Goal: Information Seeking & Learning: Find specific fact

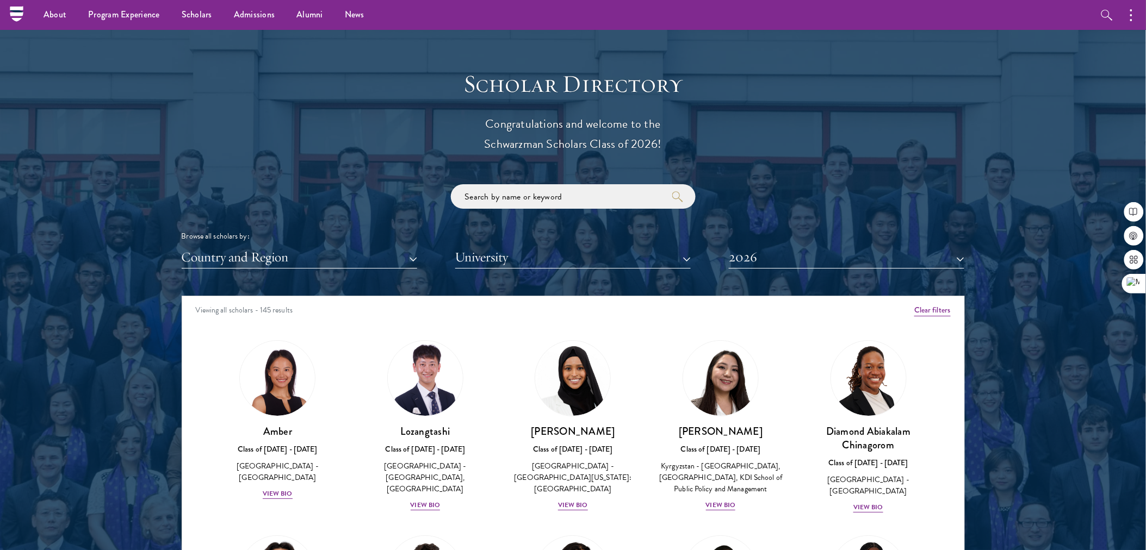
scroll to position [1047, 0]
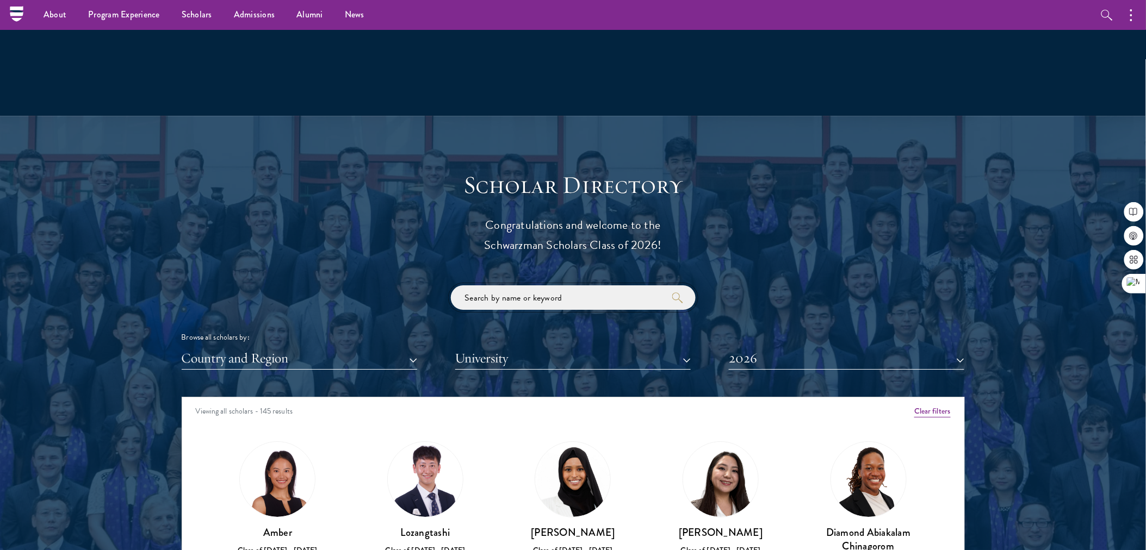
click at [559, 293] on input "search" at bounding box center [573, 298] width 245 height 24
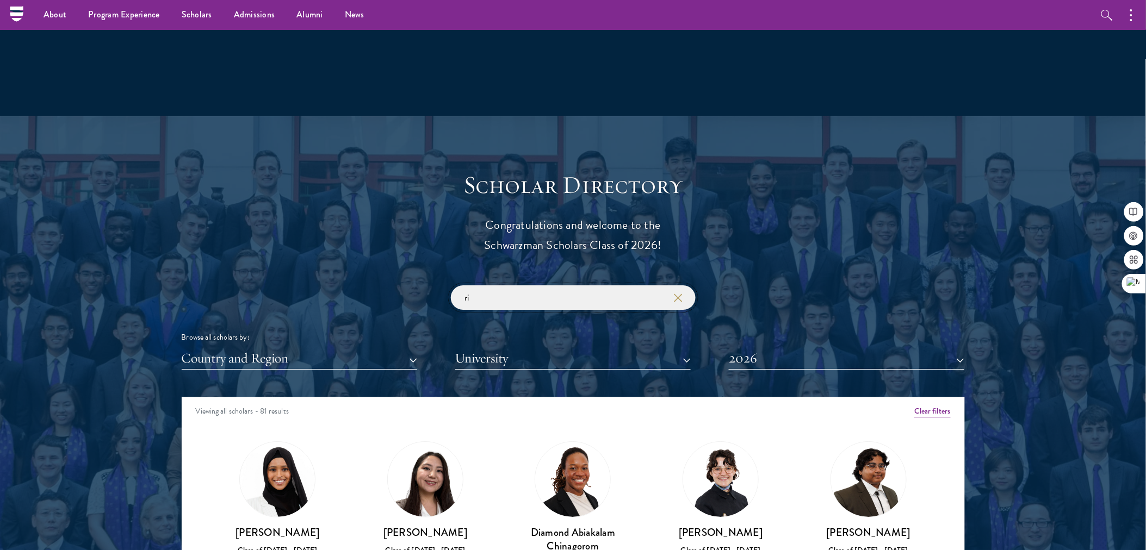
type input "r"
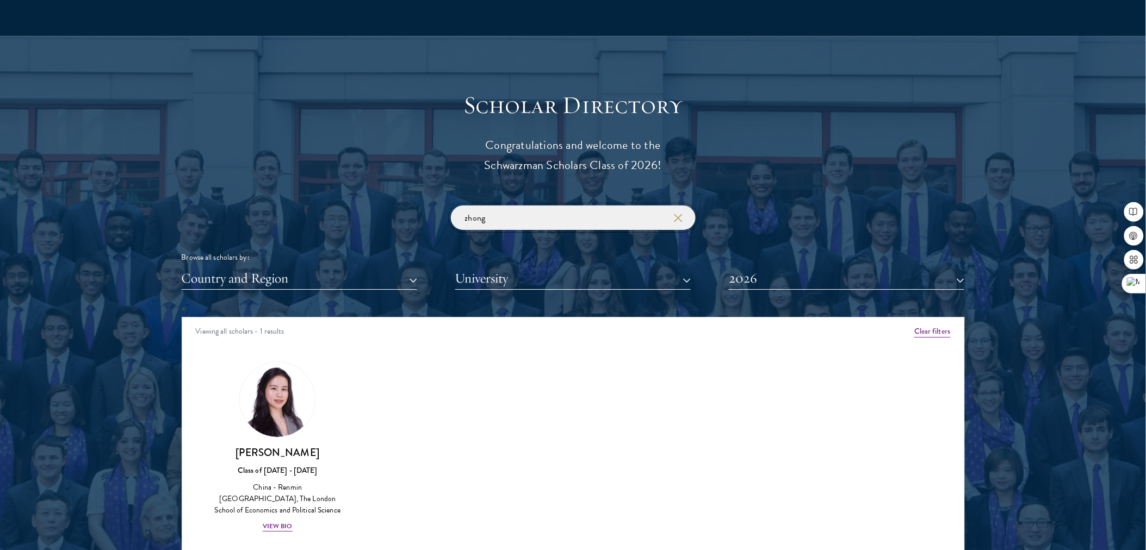
scroll to position [1209, 0]
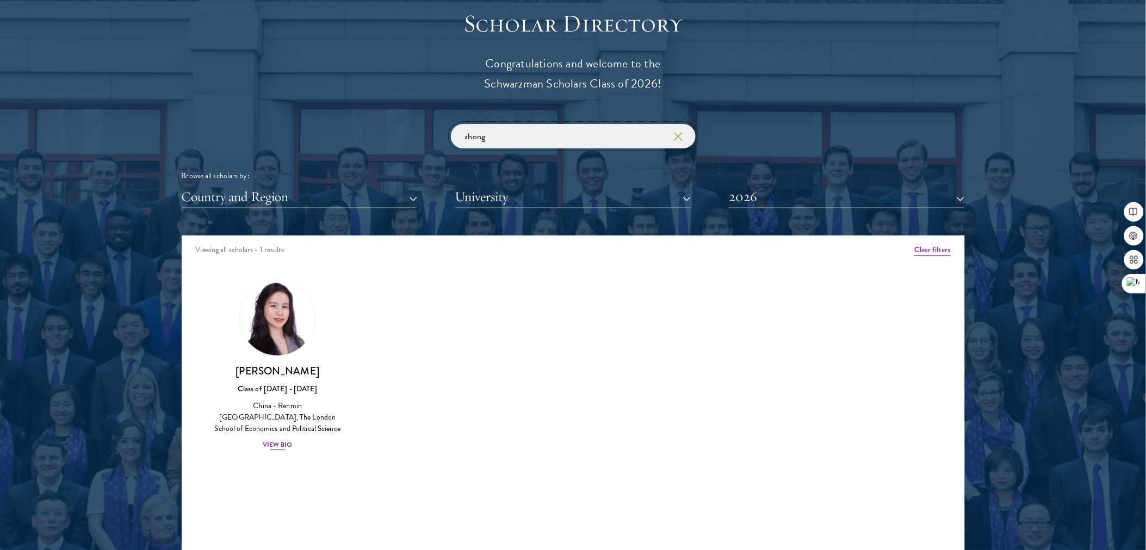
type input "zhong"
click at [277, 449] on div "View Bio" at bounding box center [278, 445] width 30 height 10
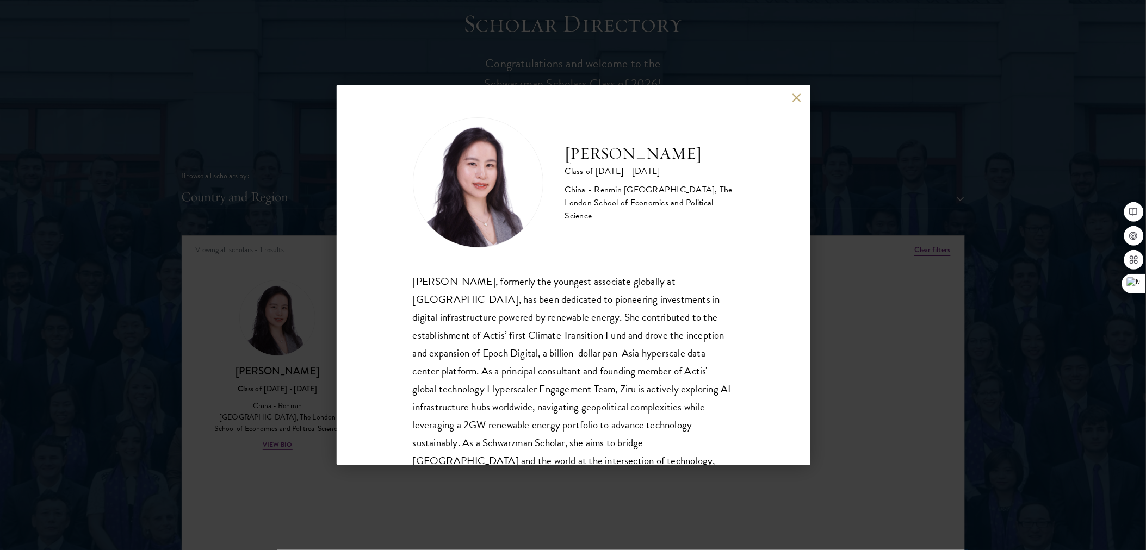
scroll to position [55, 0]
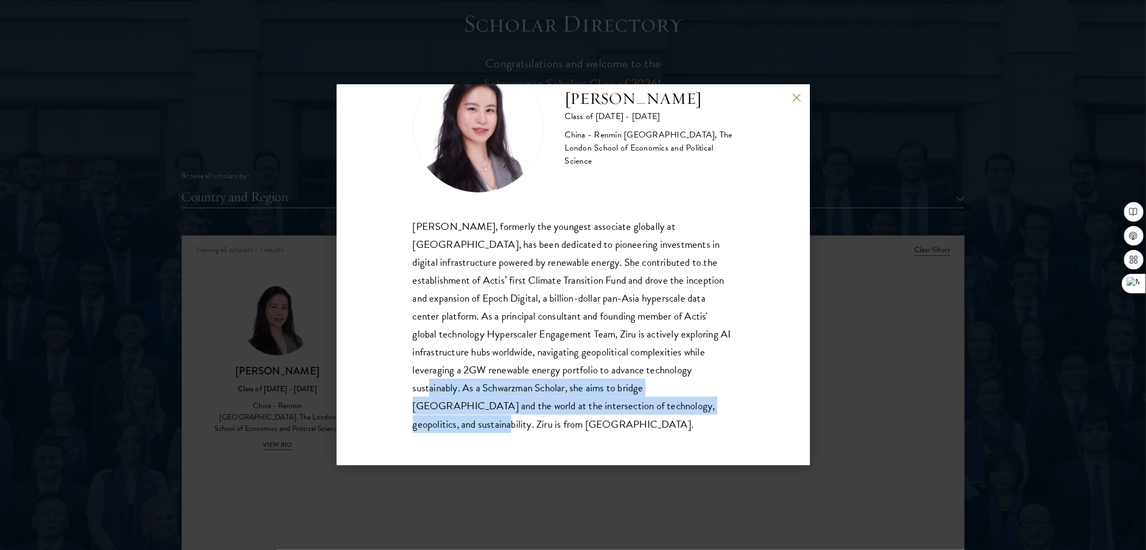
drag, startPoint x: 443, startPoint y: 427, endPoint x: 420, endPoint y: 382, distance: 50.6
click at [420, 382] on div "[PERSON_NAME], formerly the youngest associate globally at [GEOGRAPHIC_DATA], h…" at bounding box center [573, 326] width 321 height 216
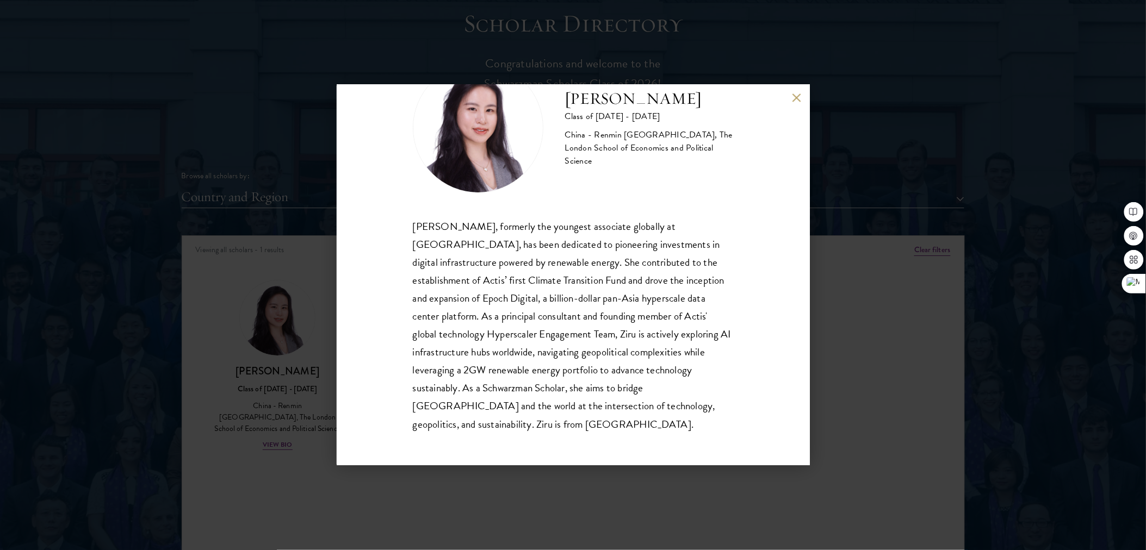
click at [812, 396] on div "[PERSON_NAME] Class of [DATE] - [DATE] [GEOGRAPHIC_DATA] - Renmin [GEOGRAPHIC_D…" at bounding box center [573, 275] width 1146 height 550
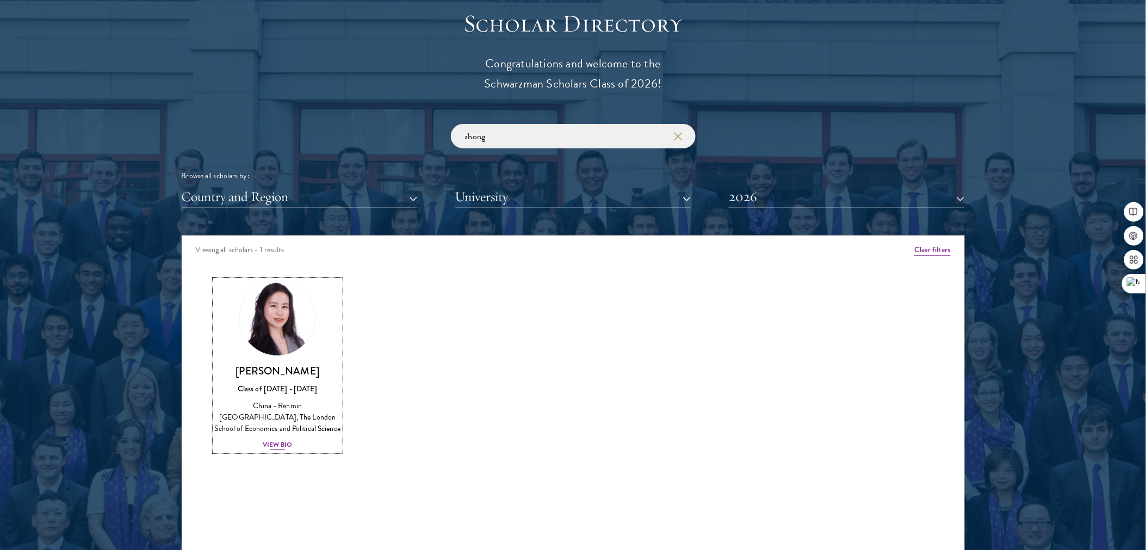
click at [287, 443] on div "View Bio" at bounding box center [278, 445] width 30 height 10
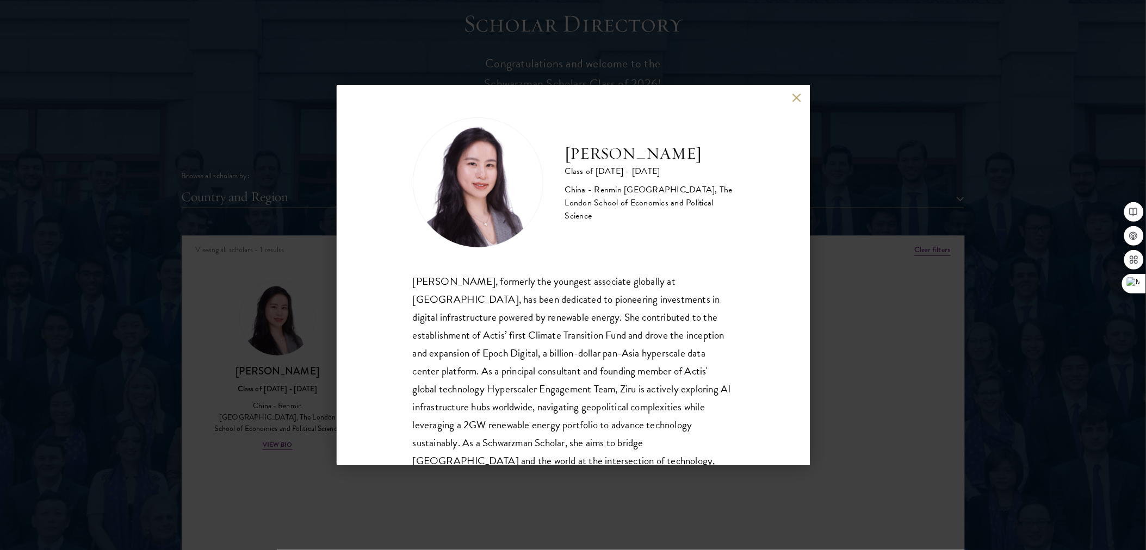
click at [281, 443] on div "[PERSON_NAME] Class of [DATE] - [DATE] [GEOGRAPHIC_DATA] - Renmin [GEOGRAPHIC_D…" at bounding box center [573, 275] width 1146 height 550
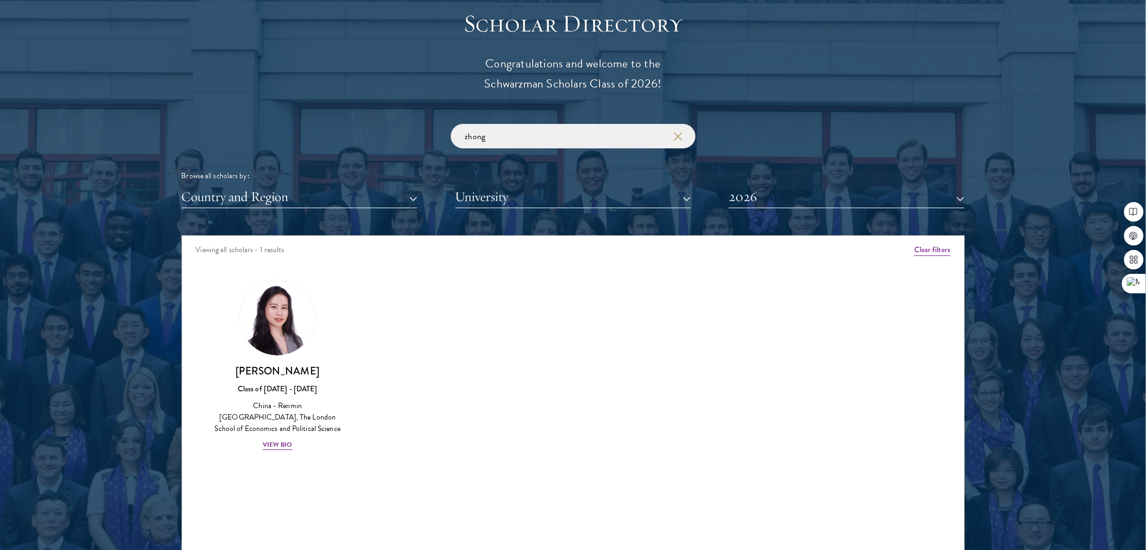
scroll to position [1289, 0]
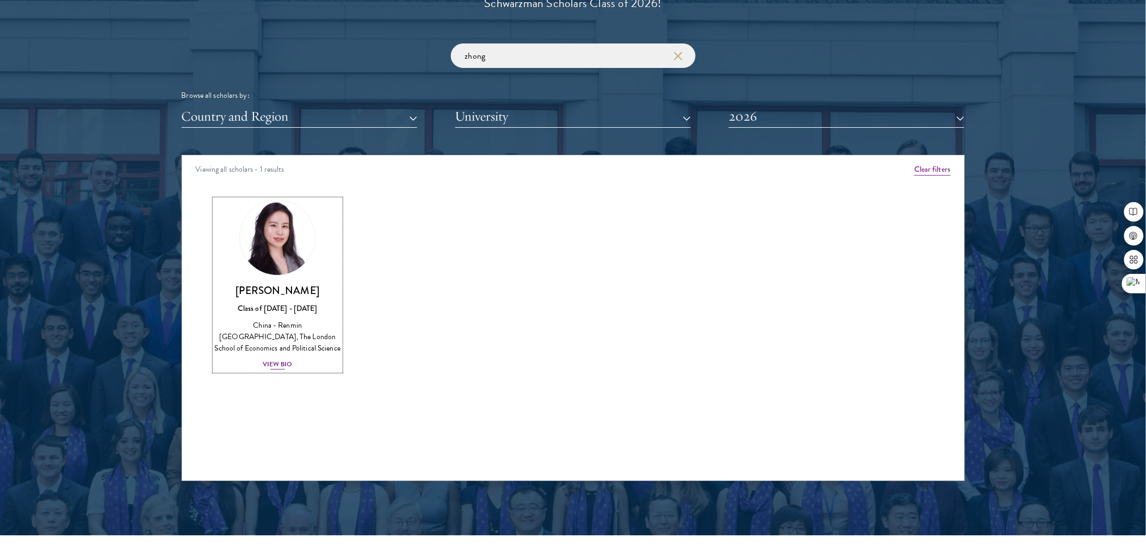
click at [276, 350] on div "China - Renmin [GEOGRAPHIC_DATA], The London School of Economics and Political …" at bounding box center [278, 337] width 126 height 34
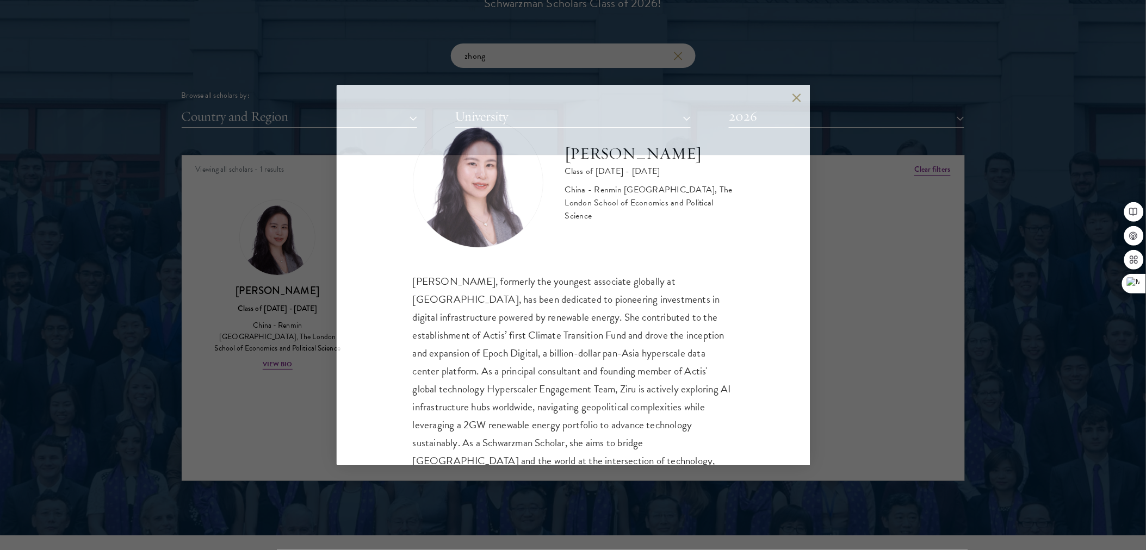
click at [280, 365] on div "[PERSON_NAME] Class of [DATE] - [DATE] [GEOGRAPHIC_DATA] - Renmin [GEOGRAPHIC_D…" at bounding box center [573, 275] width 1146 height 550
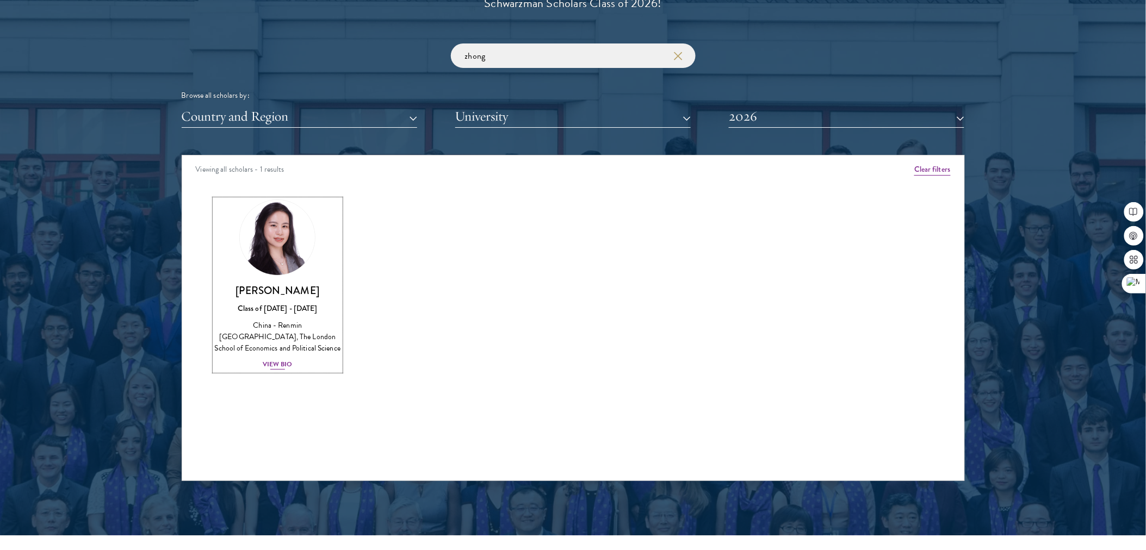
click at [268, 308] on div "Class of [DATE] - [DATE]" at bounding box center [278, 308] width 126 height 11
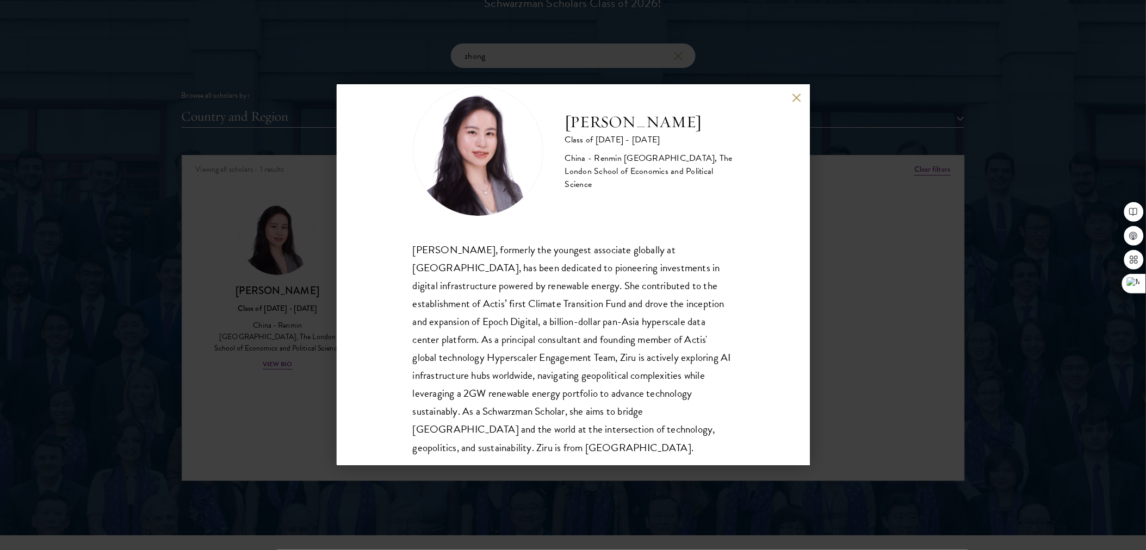
scroll to position [17, 0]
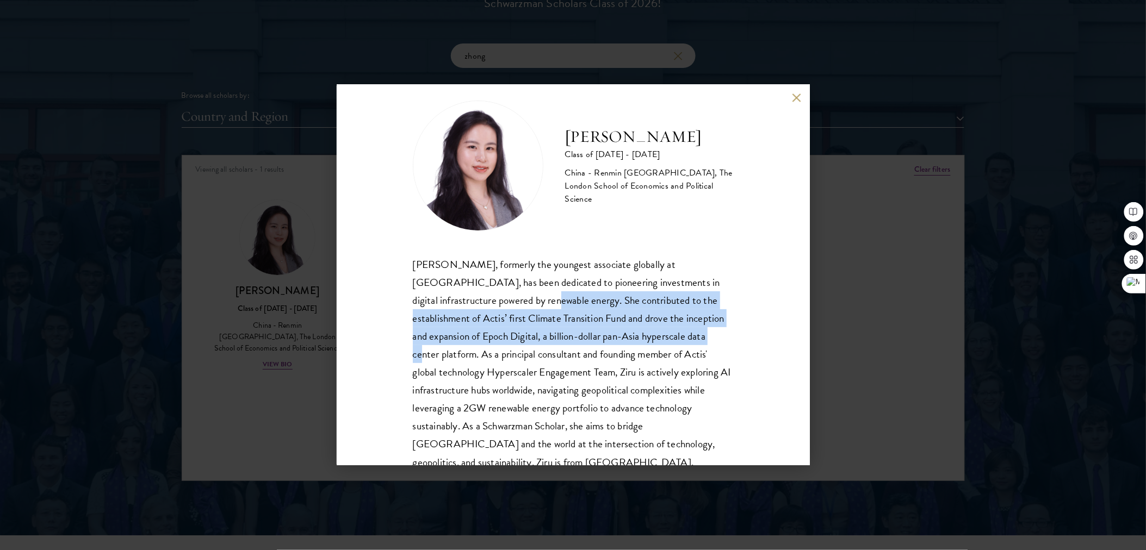
drag, startPoint x: 490, startPoint y: 300, endPoint x: 680, endPoint y: 338, distance: 194.1
click at [680, 338] on div "[PERSON_NAME], formerly the youngest associate globally at [GEOGRAPHIC_DATA], h…" at bounding box center [573, 364] width 321 height 216
click at [675, 354] on icon at bounding box center [677, 354] width 8 height 8
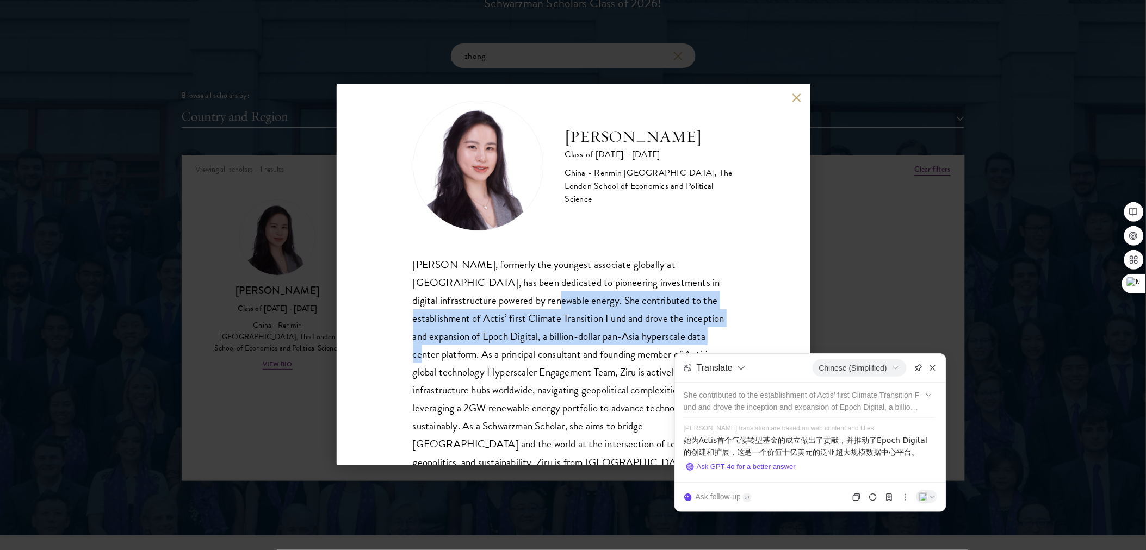
click at [595, 357] on div "[PERSON_NAME], formerly the youngest associate globally at [GEOGRAPHIC_DATA], h…" at bounding box center [573, 364] width 321 height 216
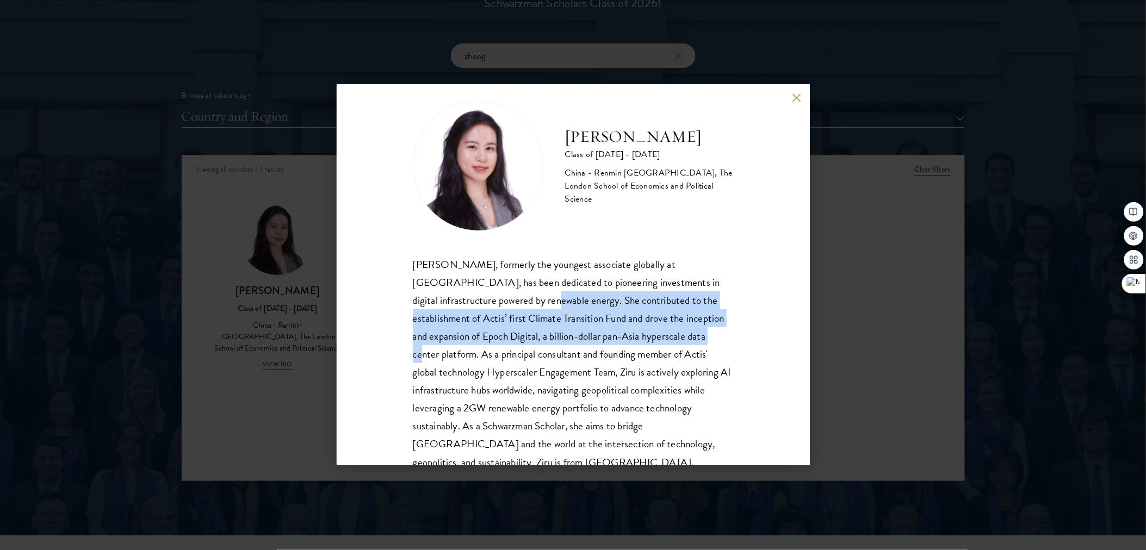
click at [680, 338] on div "[PERSON_NAME], formerly the youngest associate globally at [GEOGRAPHIC_DATA], h…" at bounding box center [573, 364] width 321 height 216
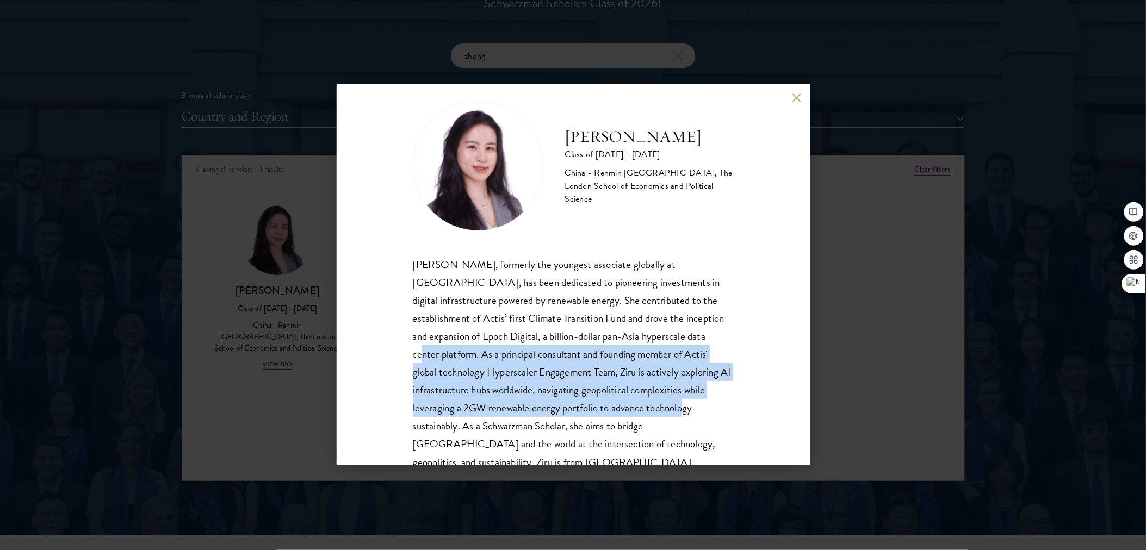
drag, startPoint x: 681, startPoint y: 335, endPoint x: 667, endPoint y: 412, distance: 79.1
click at [667, 412] on div "[PERSON_NAME], formerly the youngest associate globally at [GEOGRAPHIC_DATA], h…" at bounding box center [573, 364] width 321 height 216
click at [664, 426] on icon at bounding box center [664, 429] width 10 height 10
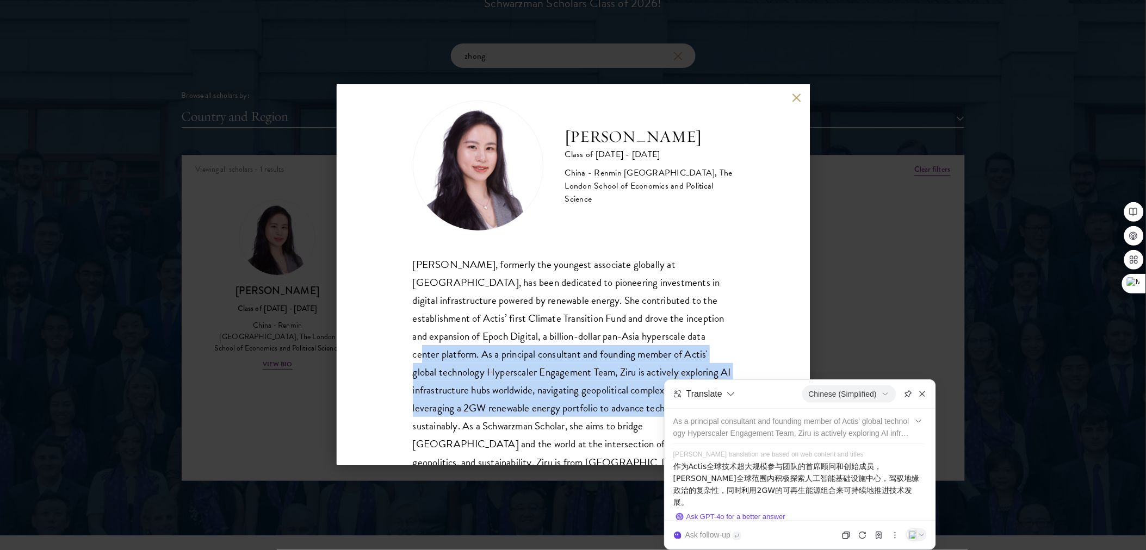
click at [719, 378] on div at bounding box center [800, 380] width 271 height 5
click at [731, 360] on div "[PERSON_NAME] Class of [DATE] - [DATE] [GEOGRAPHIC_DATA] - Renmin [GEOGRAPHIC_D…" at bounding box center [573, 275] width 473 height 381
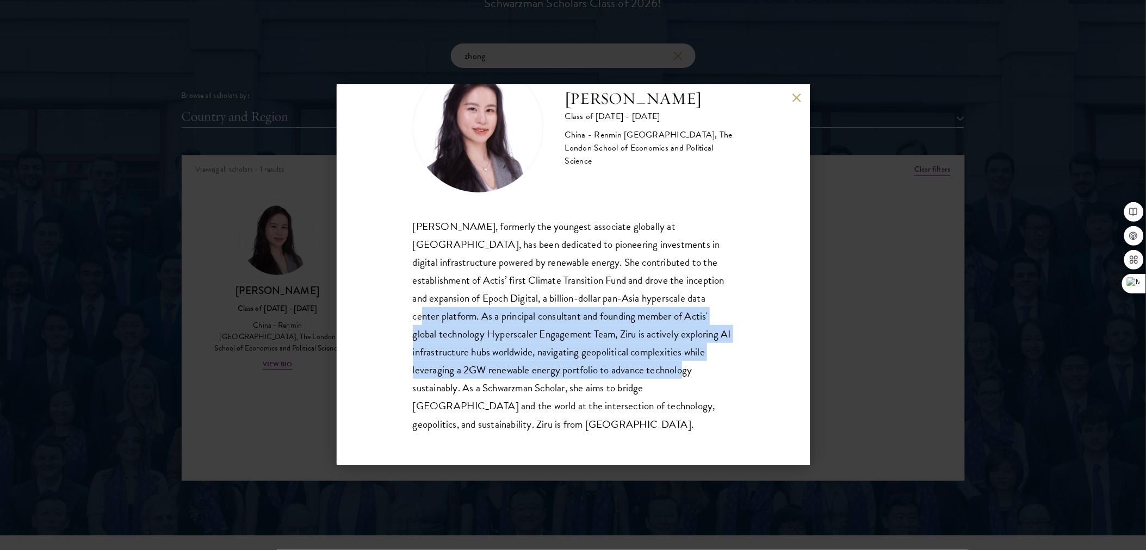
scroll to position [0, 0]
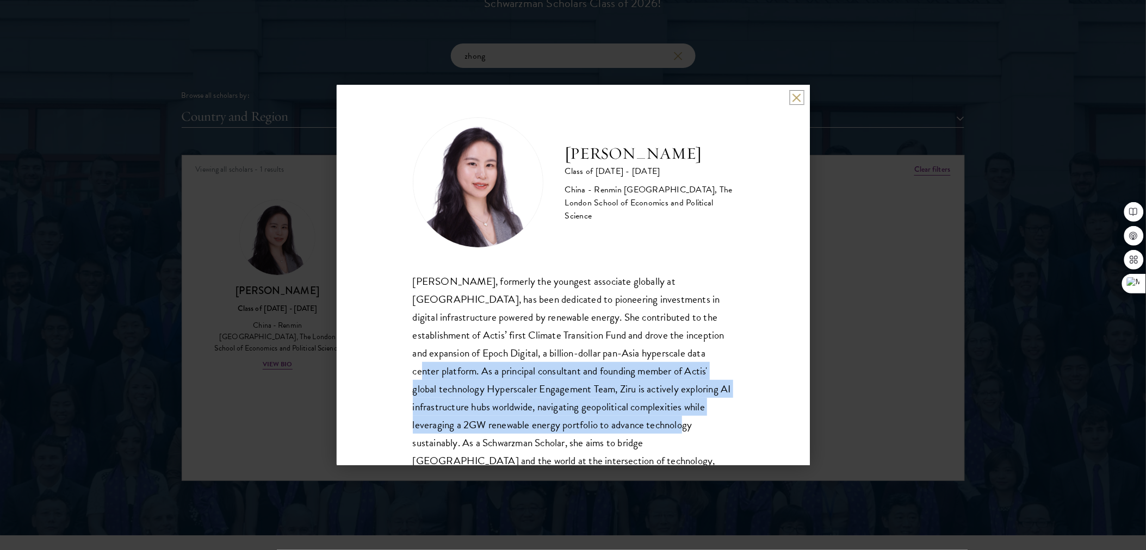
click at [796, 97] on button at bounding box center [797, 97] width 9 height 9
